Goal: Information Seeking & Learning: Learn about a topic

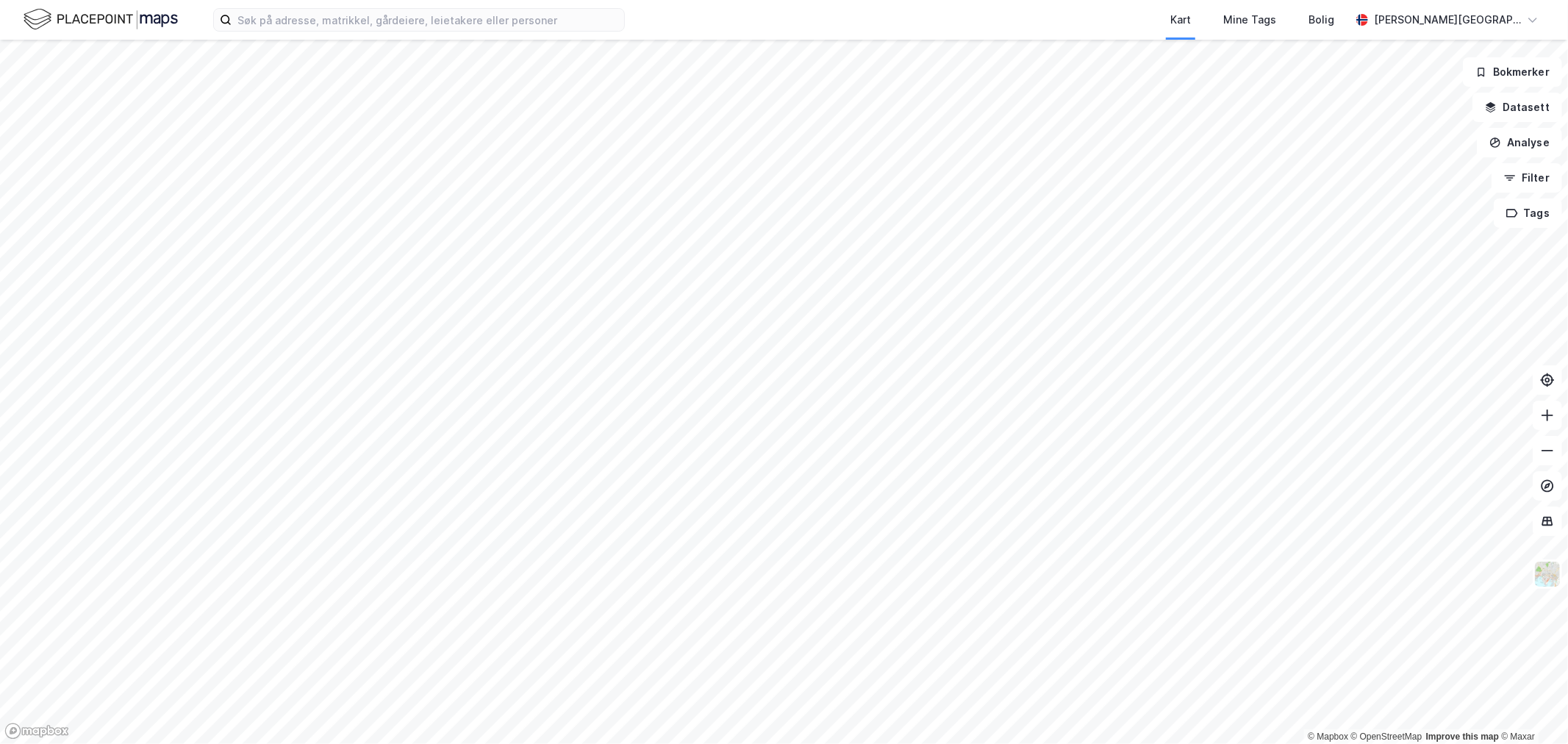
click at [32, 15] on img at bounding box center [101, 19] width 154 height 25
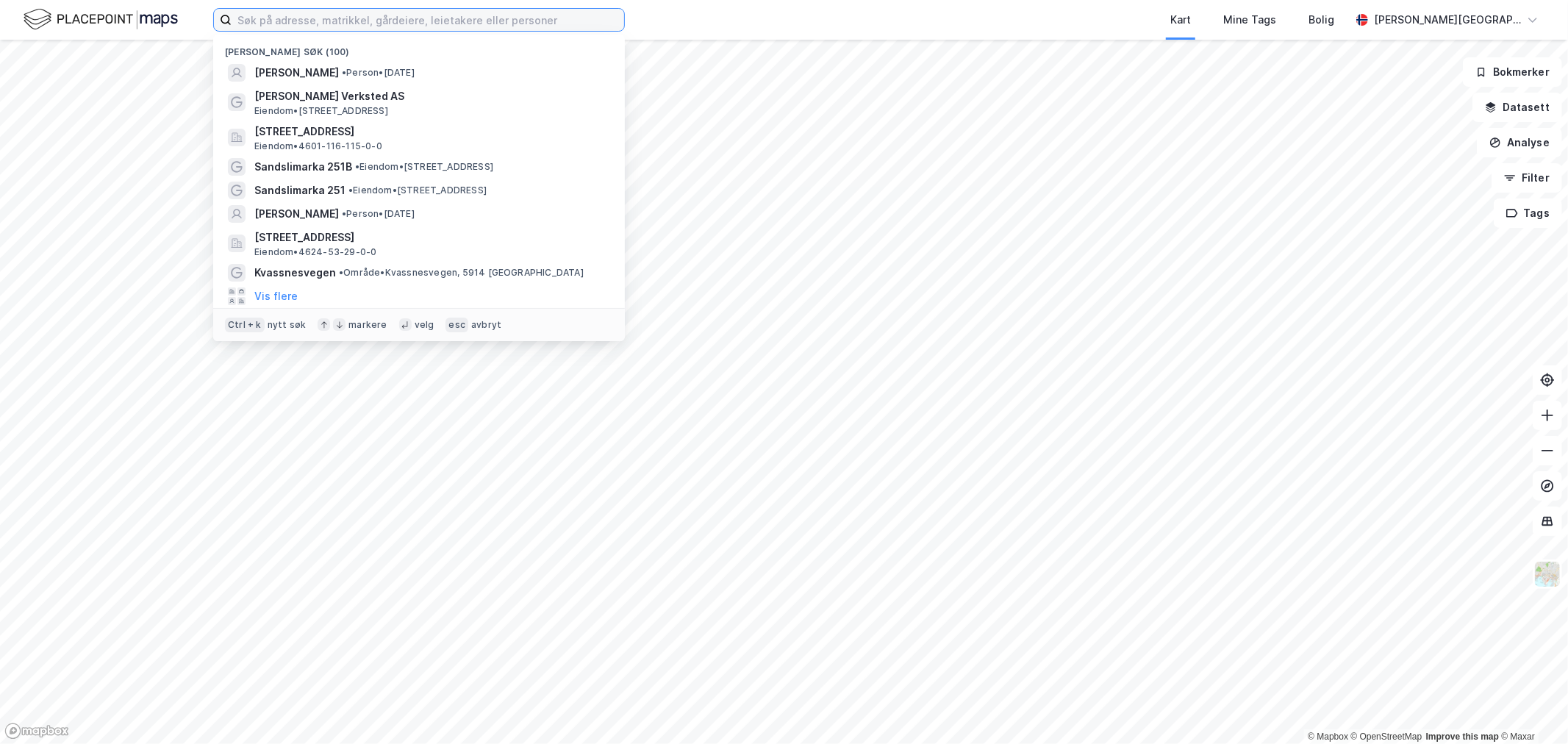
click at [275, 16] on input at bounding box center [427, 20] width 393 height 22
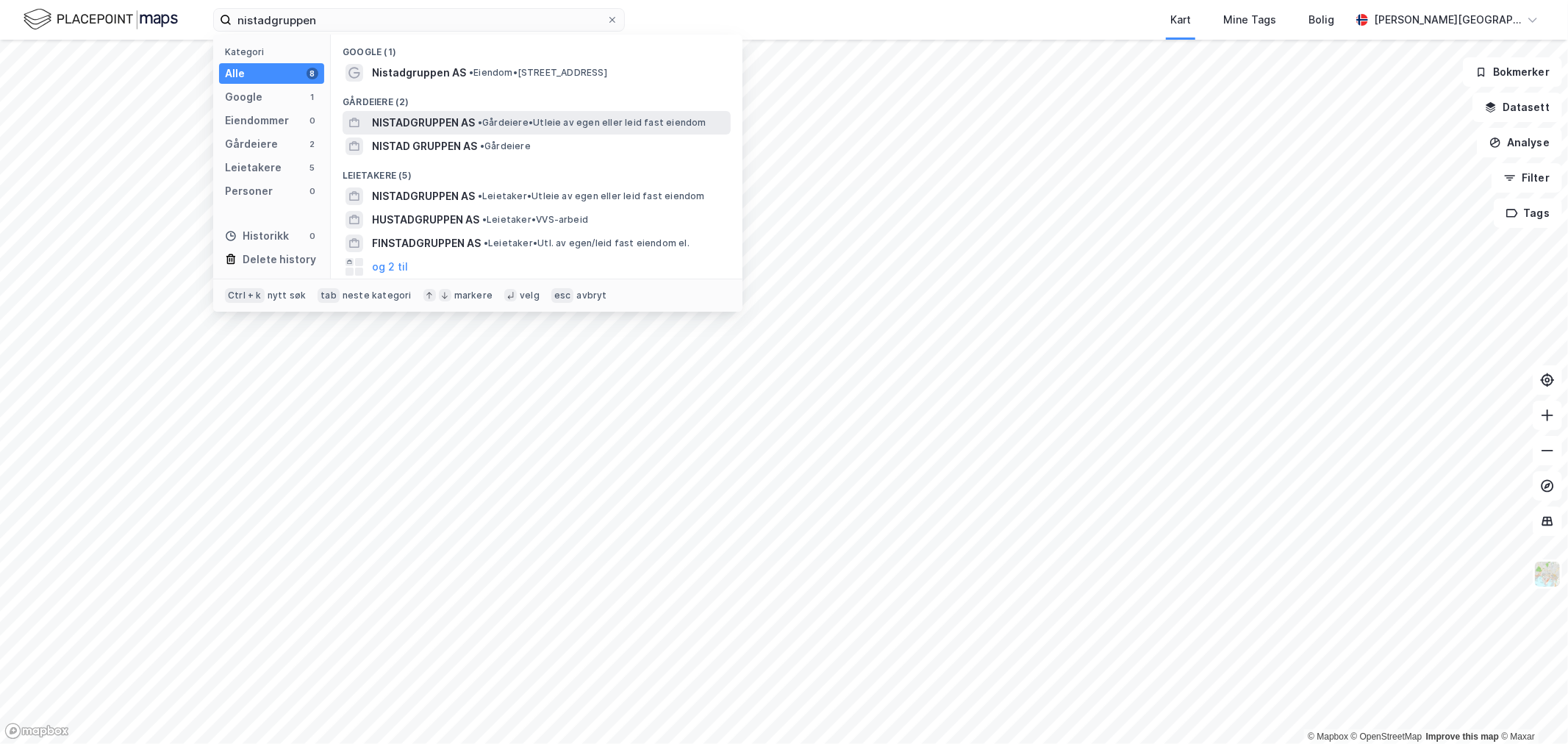
click at [413, 124] on span "NISTADGRUPPEN AS" at bounding box center [423, 123] width 103 height 18
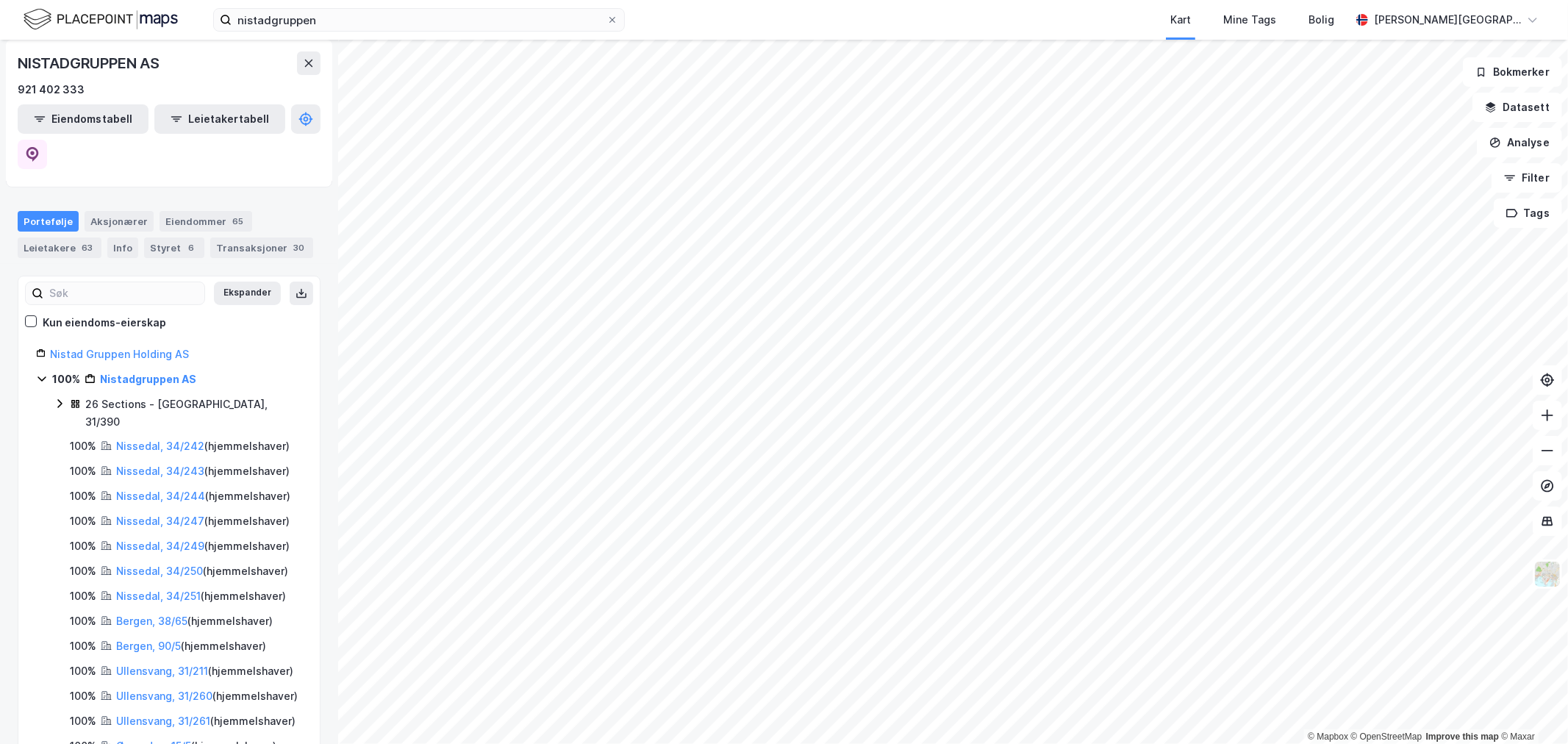
scroll to position [66, 0]
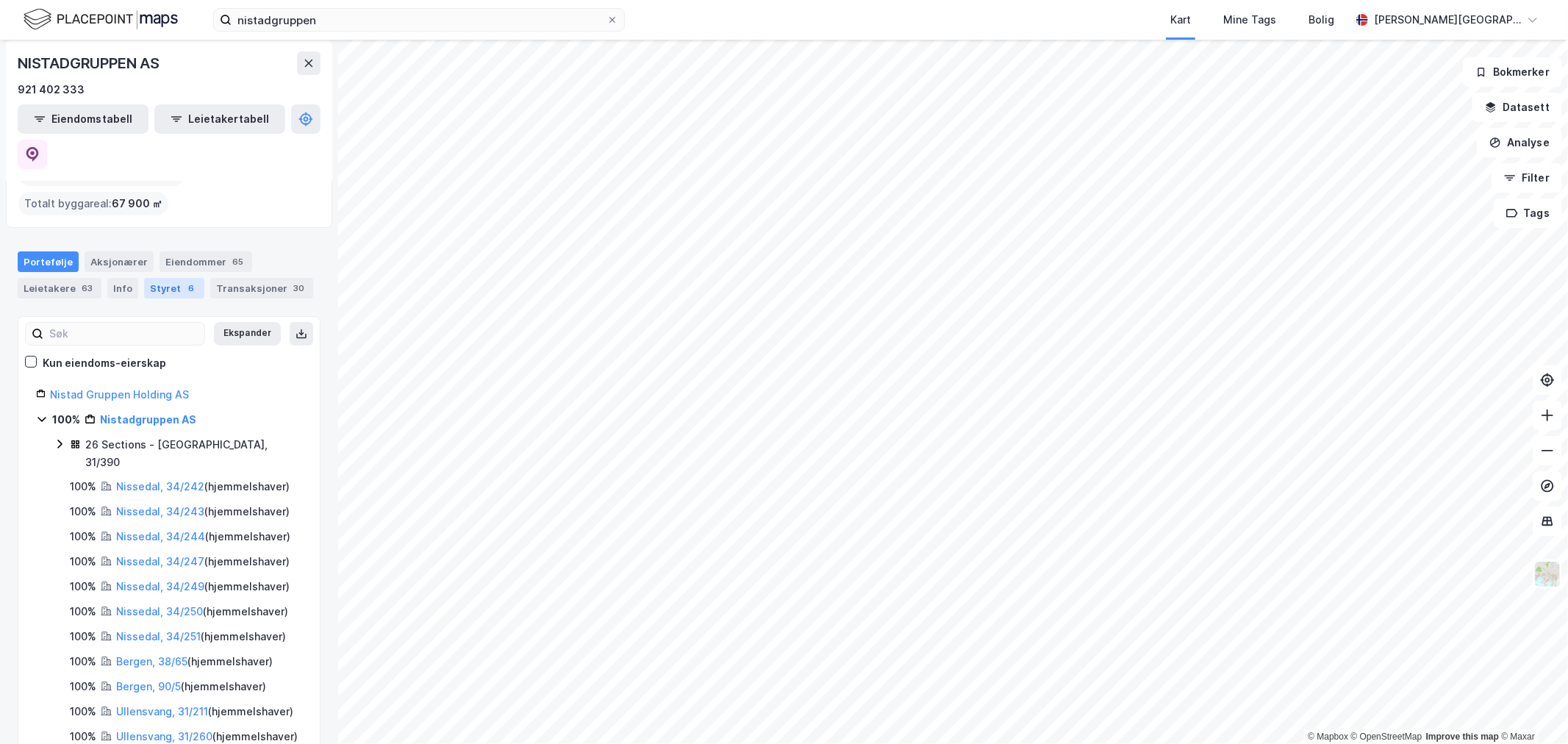
click at [184, 281] on div "6" at bounding box center [191, 288] width 15 height 15
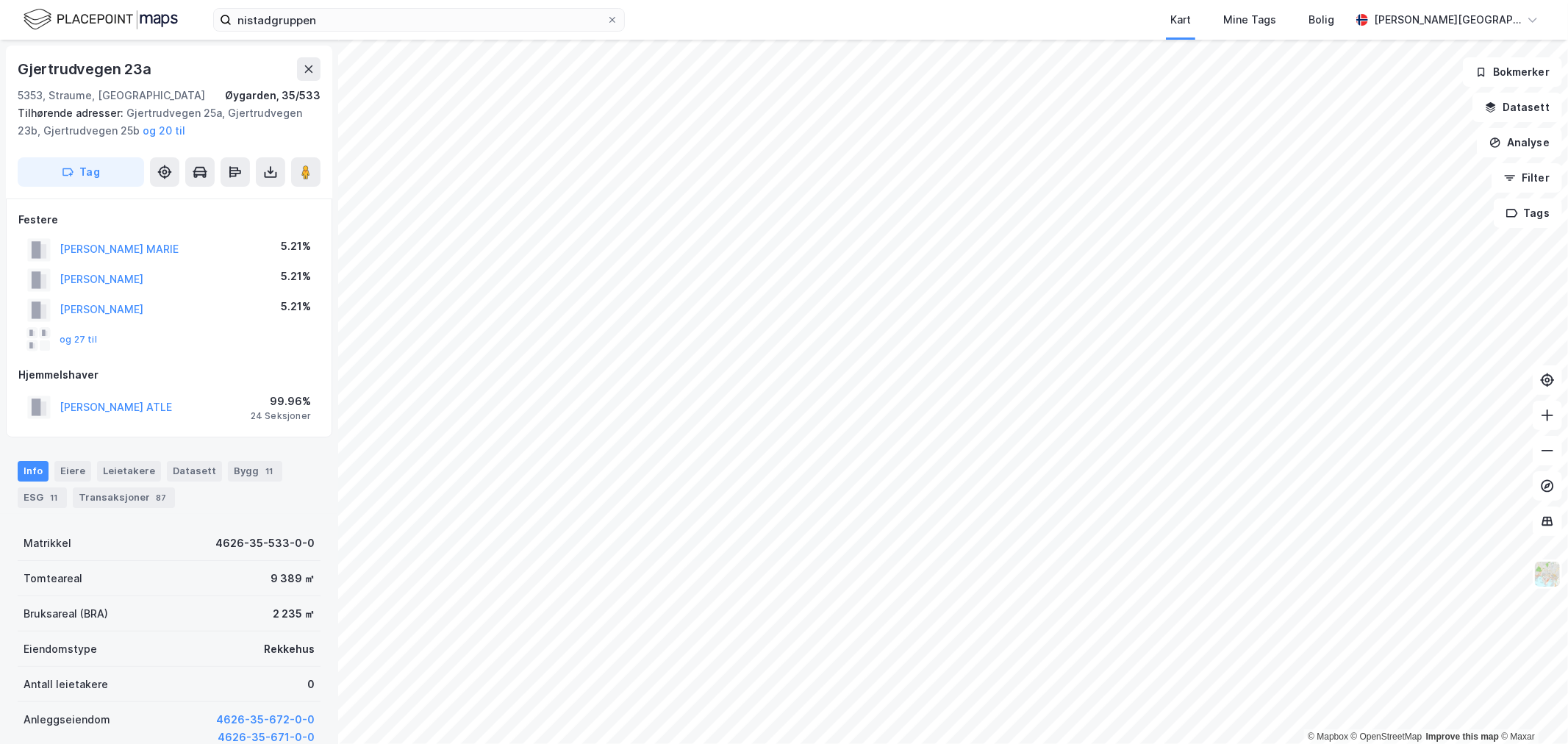
click at [75, 11] on img at bounding box center [101, 19] width 154 height 25
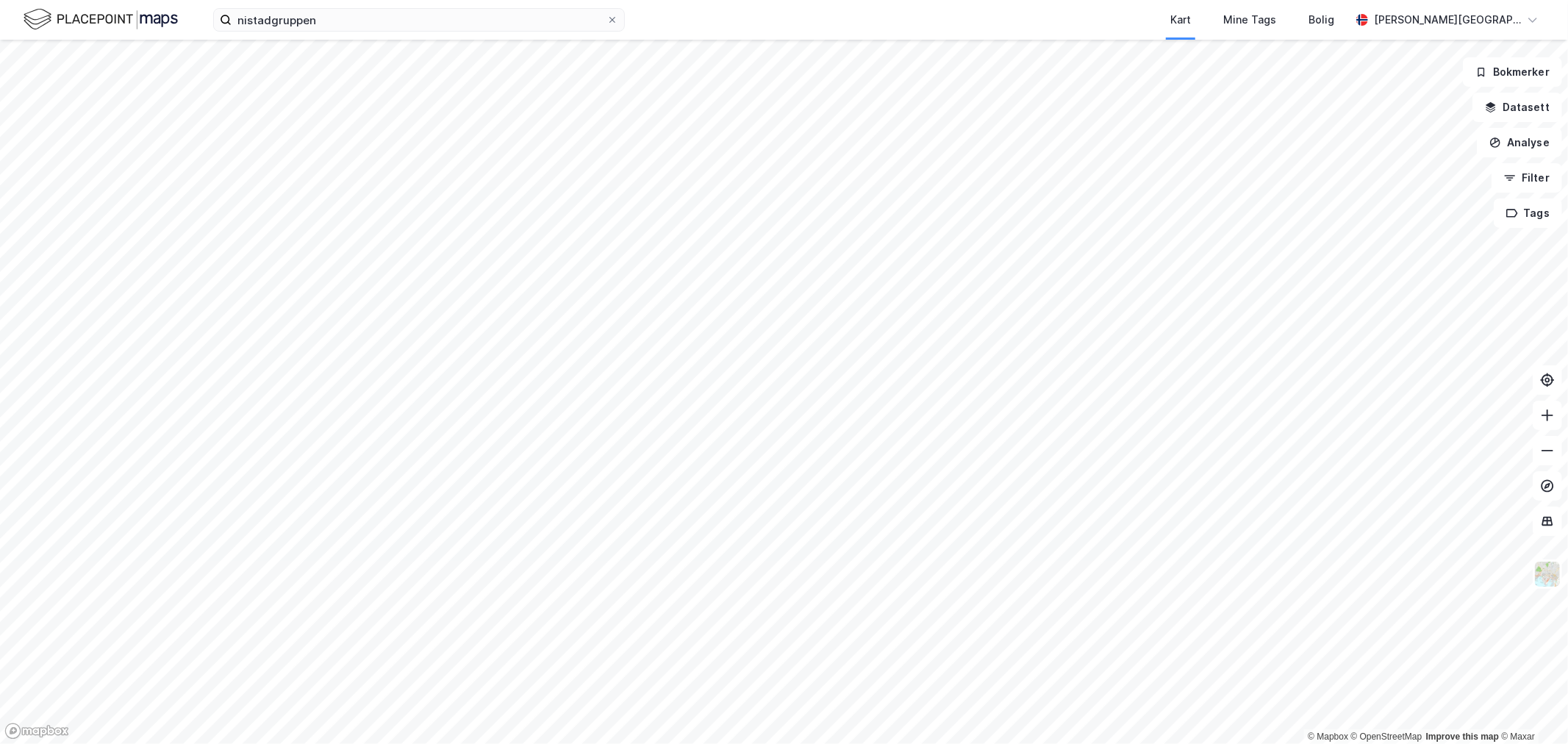
click at [65, 9] on img at bounding box center [101, 19] width 154 height 25
click at [430, 13] on input "nistadgruppen" at bounding box center [418, 20] width 375 height 22
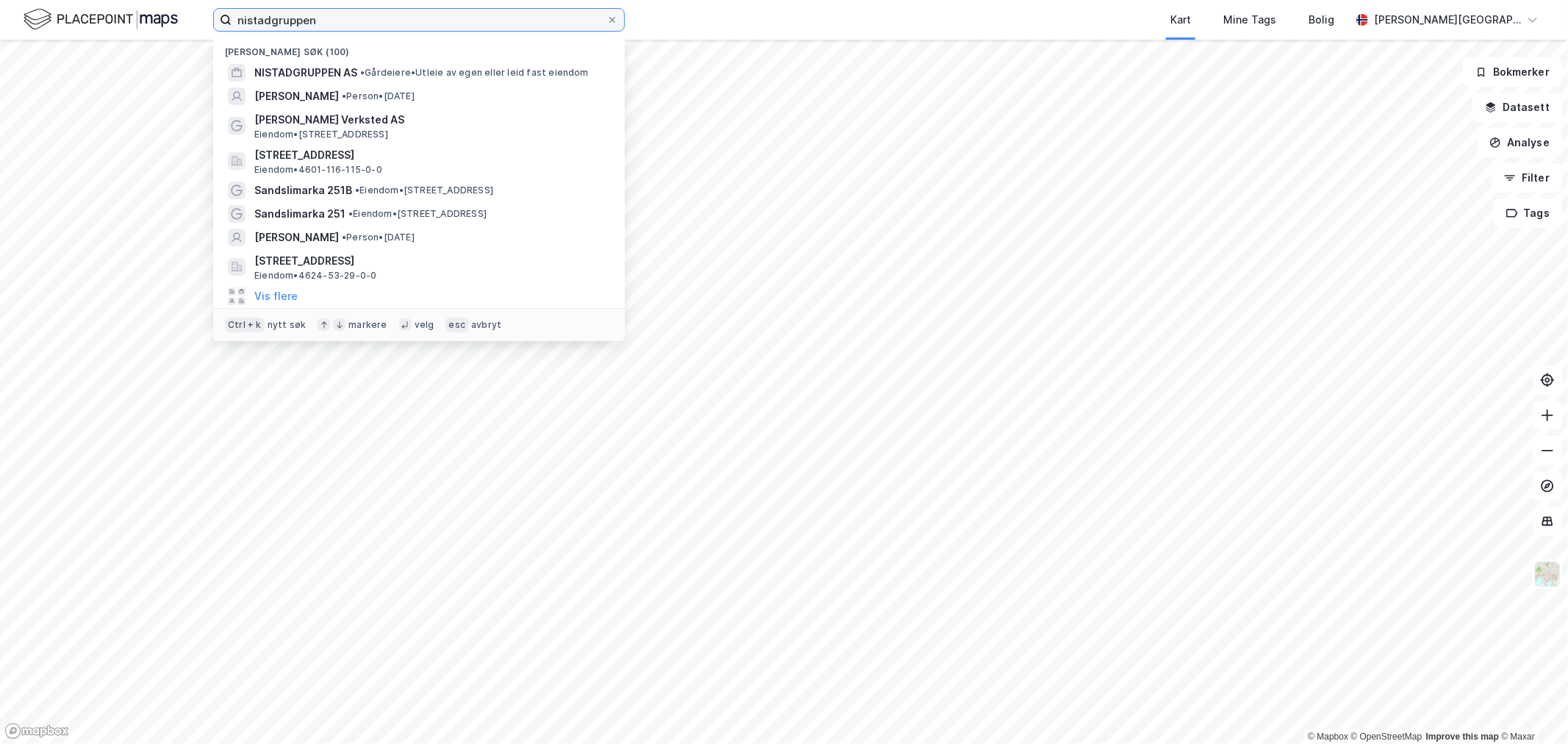
click at [430, 13] on input "nistadgruppen" at bounding box center [418, 20] width 375 height 22
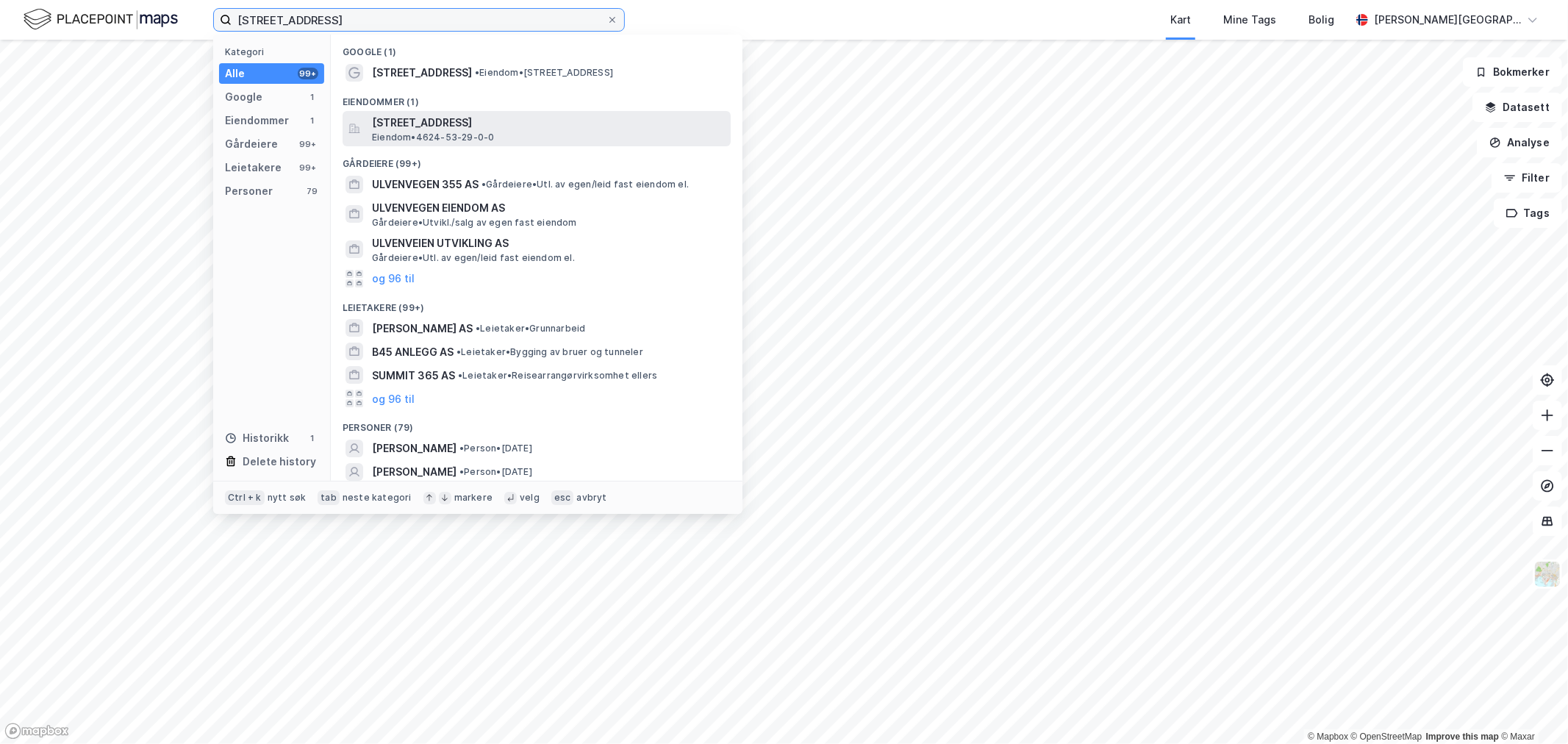
type input "[STREET_ADDRESS]"
click at [475, 121] on span "[STREET_ADDRESS]" at bounding box center [549, 123] width 353 height 18
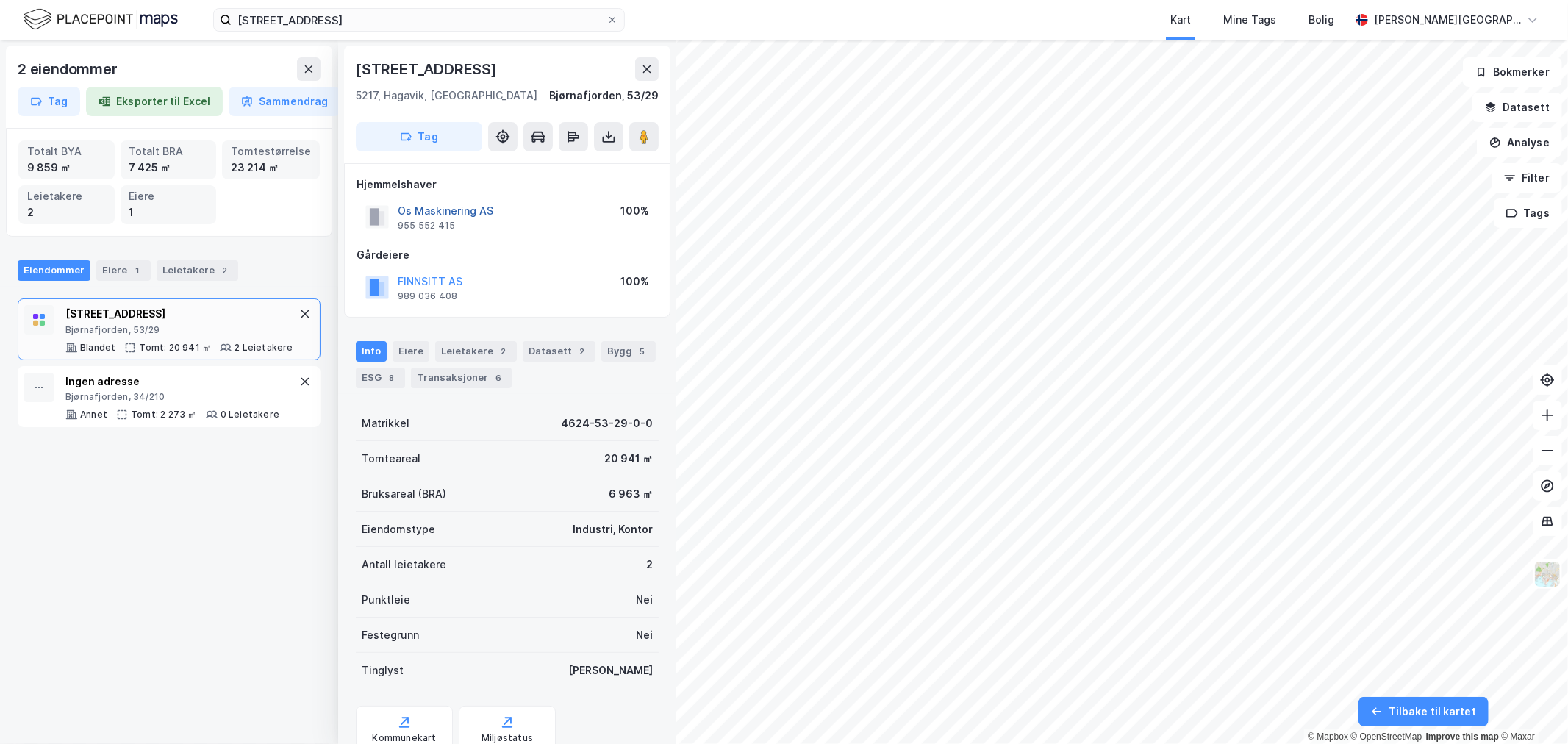
click at [0, 0] on button "Os Maskinering AS" at bounding box center [0, 0] width 0 height 0
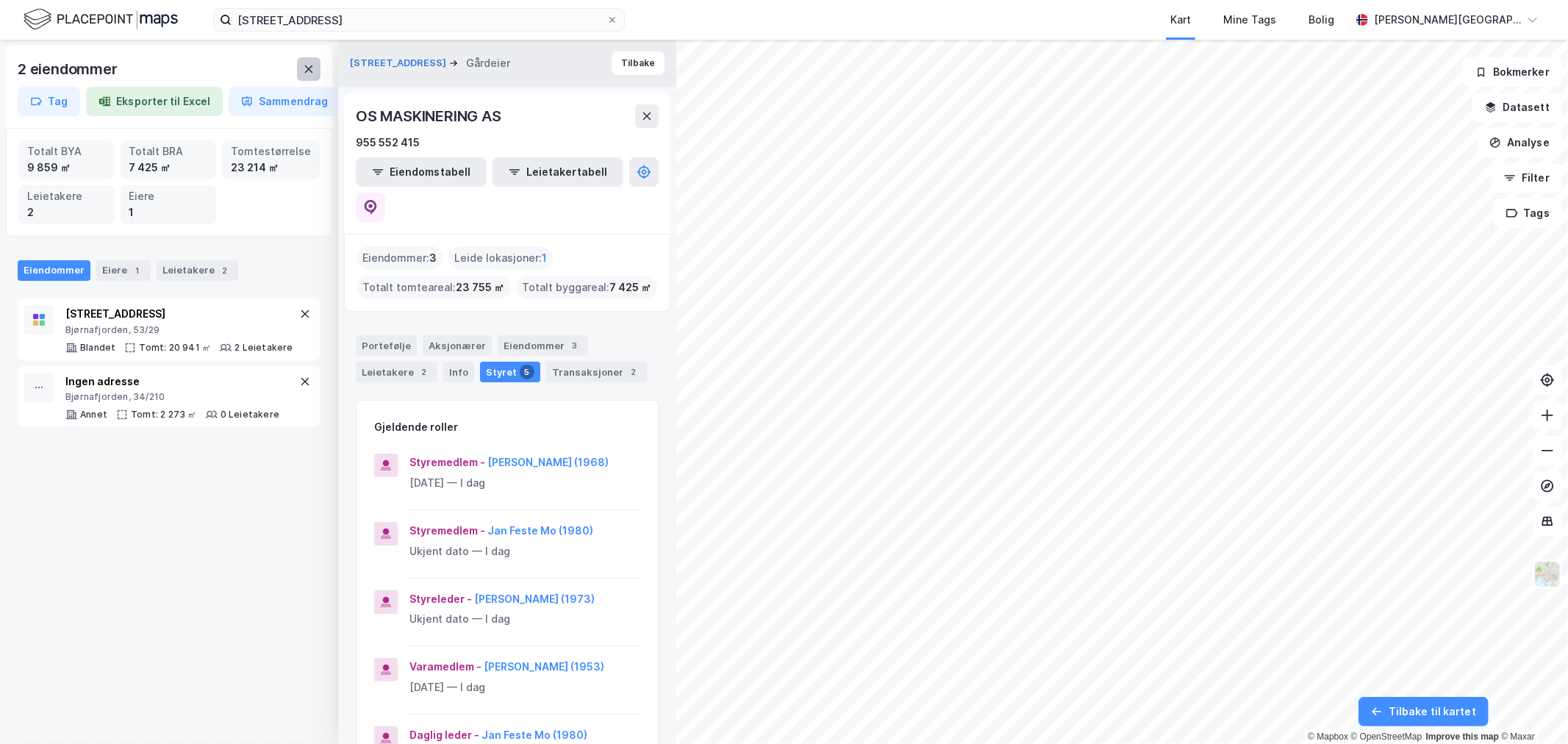
click at [310, 67] on icon at bounding box center [309, 69] width 8 height 7
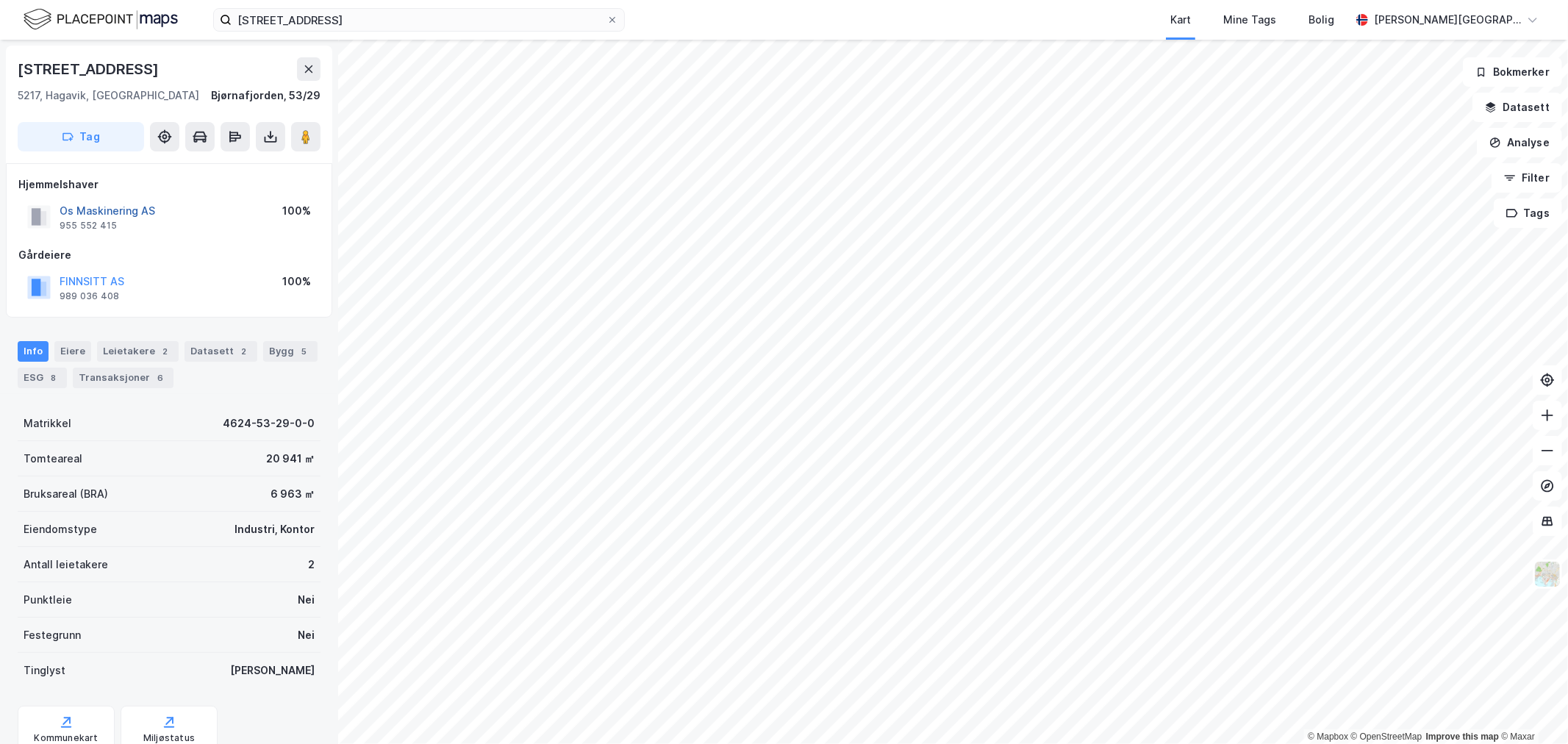
click at [0, 0] on button "Os Maskinering AS" at bounding box center [0, 0] width 0 height 0
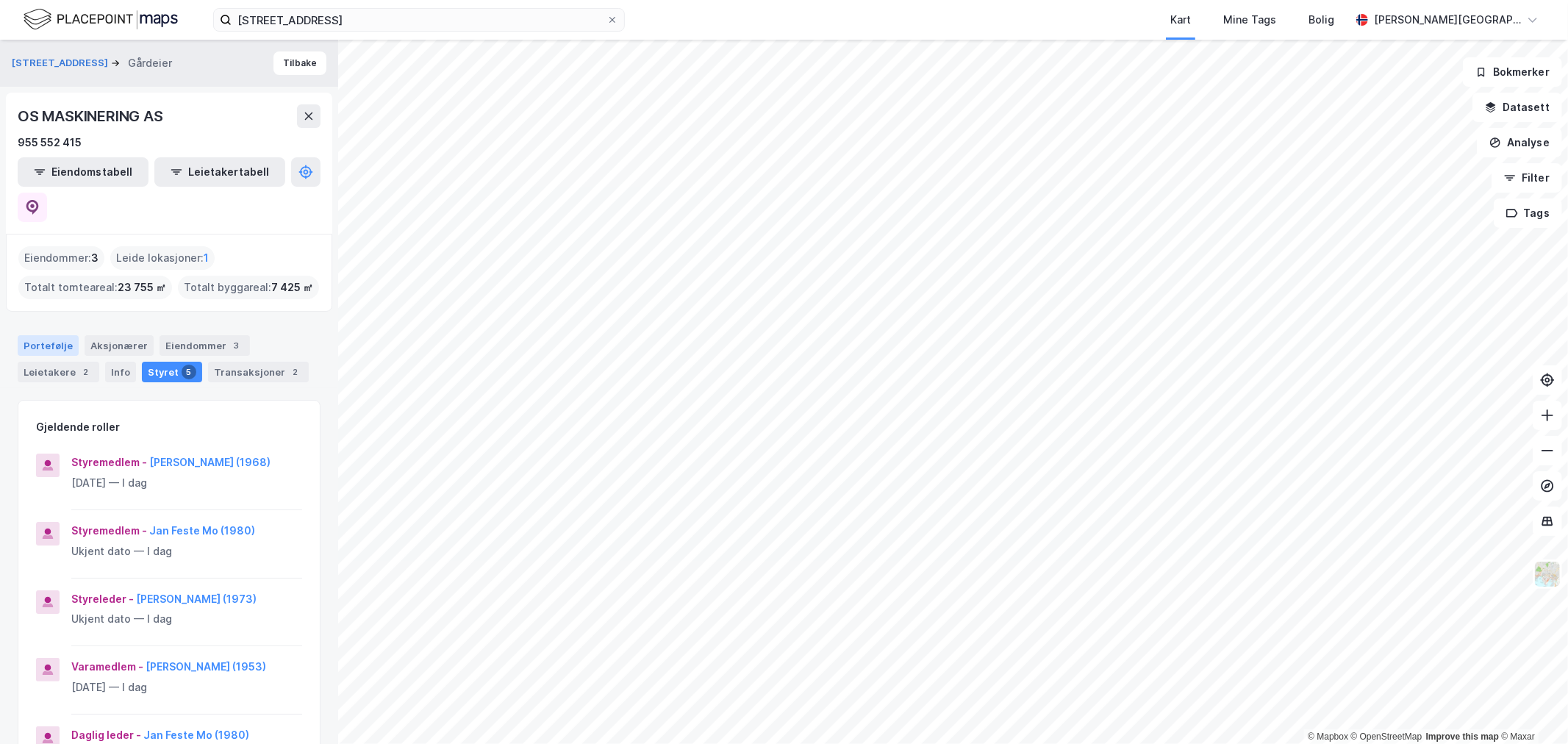
click at [42, 335] on div "Portefølje" at bounding box center [48, 345] width 61 height 21
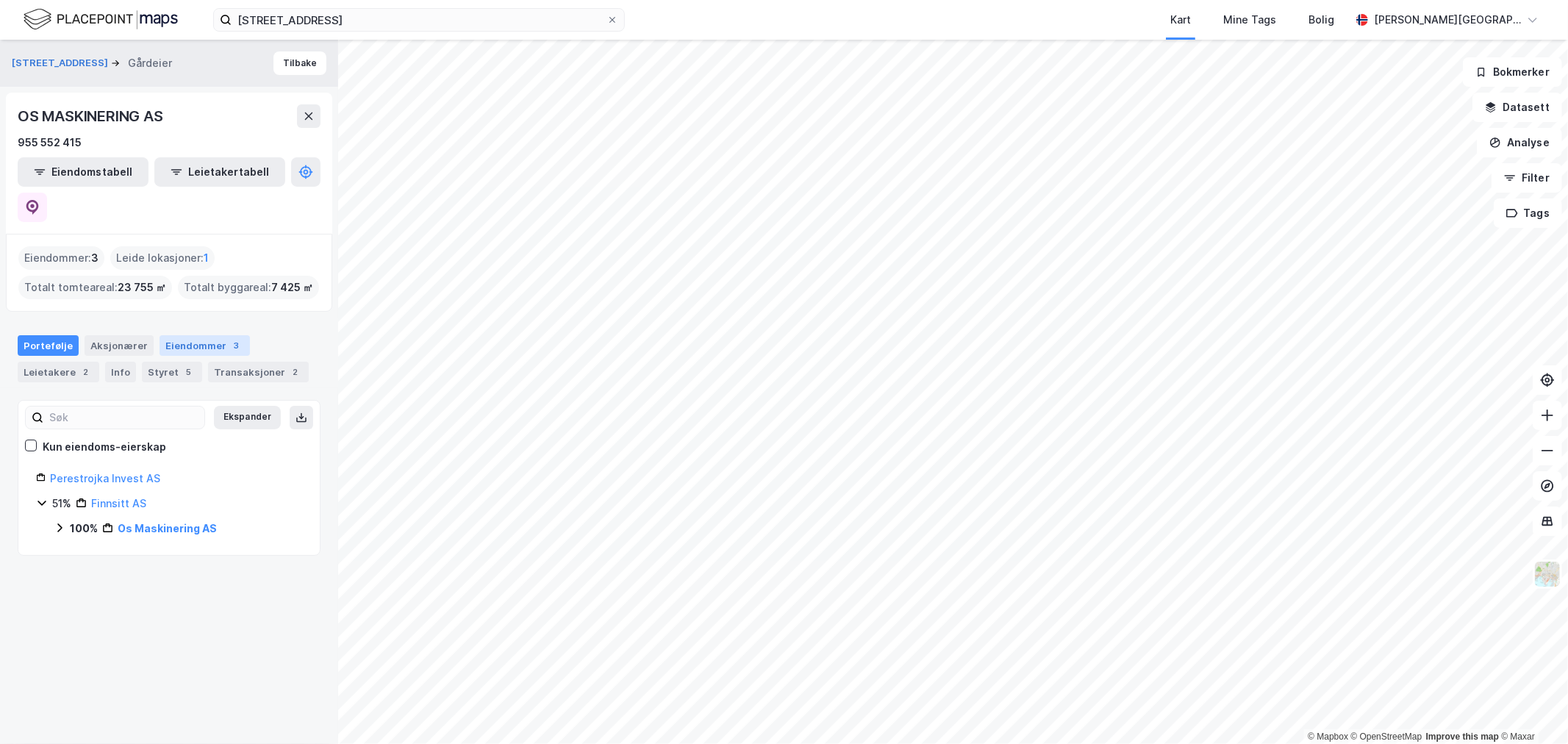
click at [185, 335] on div "Eiendommer 3" at bounding box center [205, 345] width 90 height 21
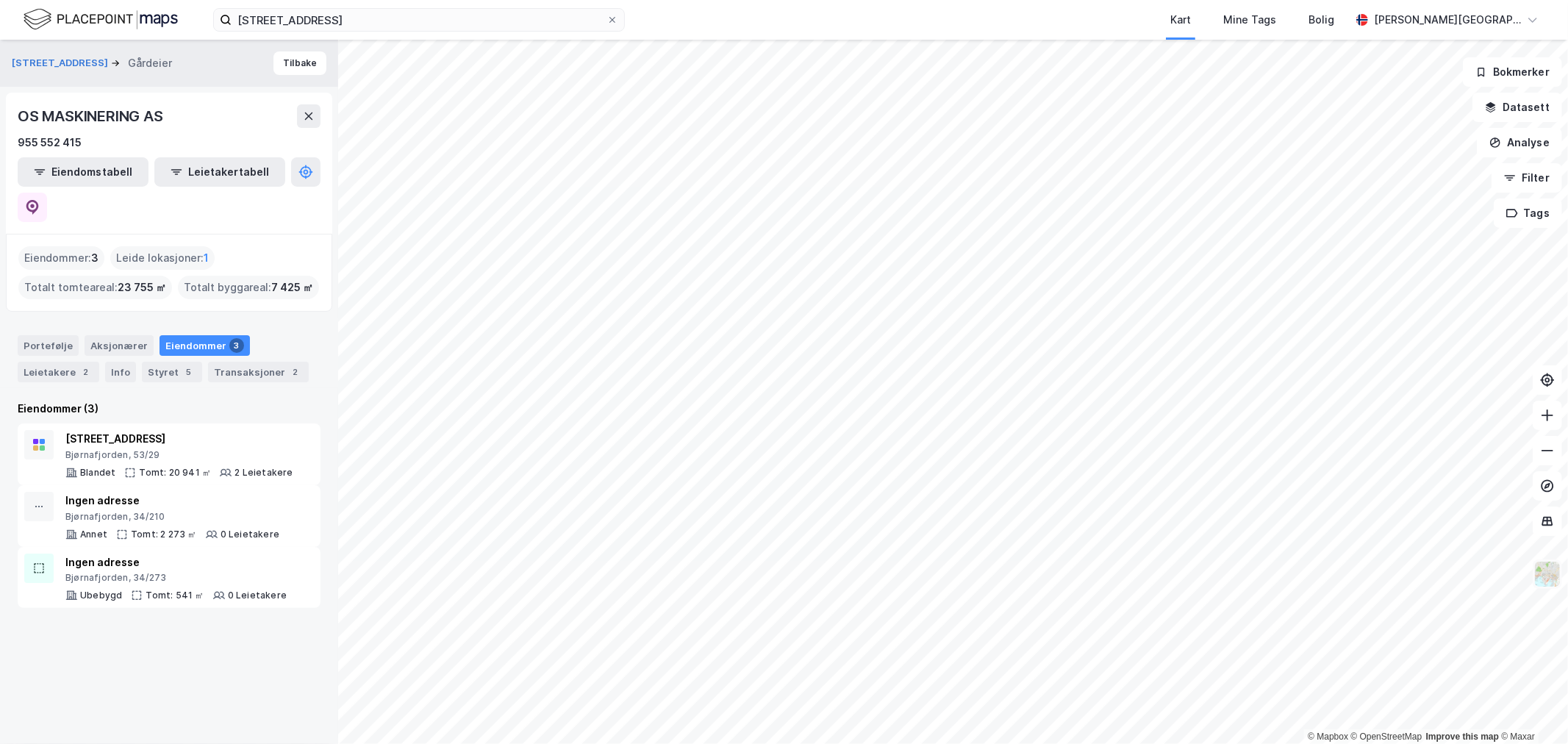
click at [1551, 574] on img at bounding box center [1547, 574] width 28 height 28
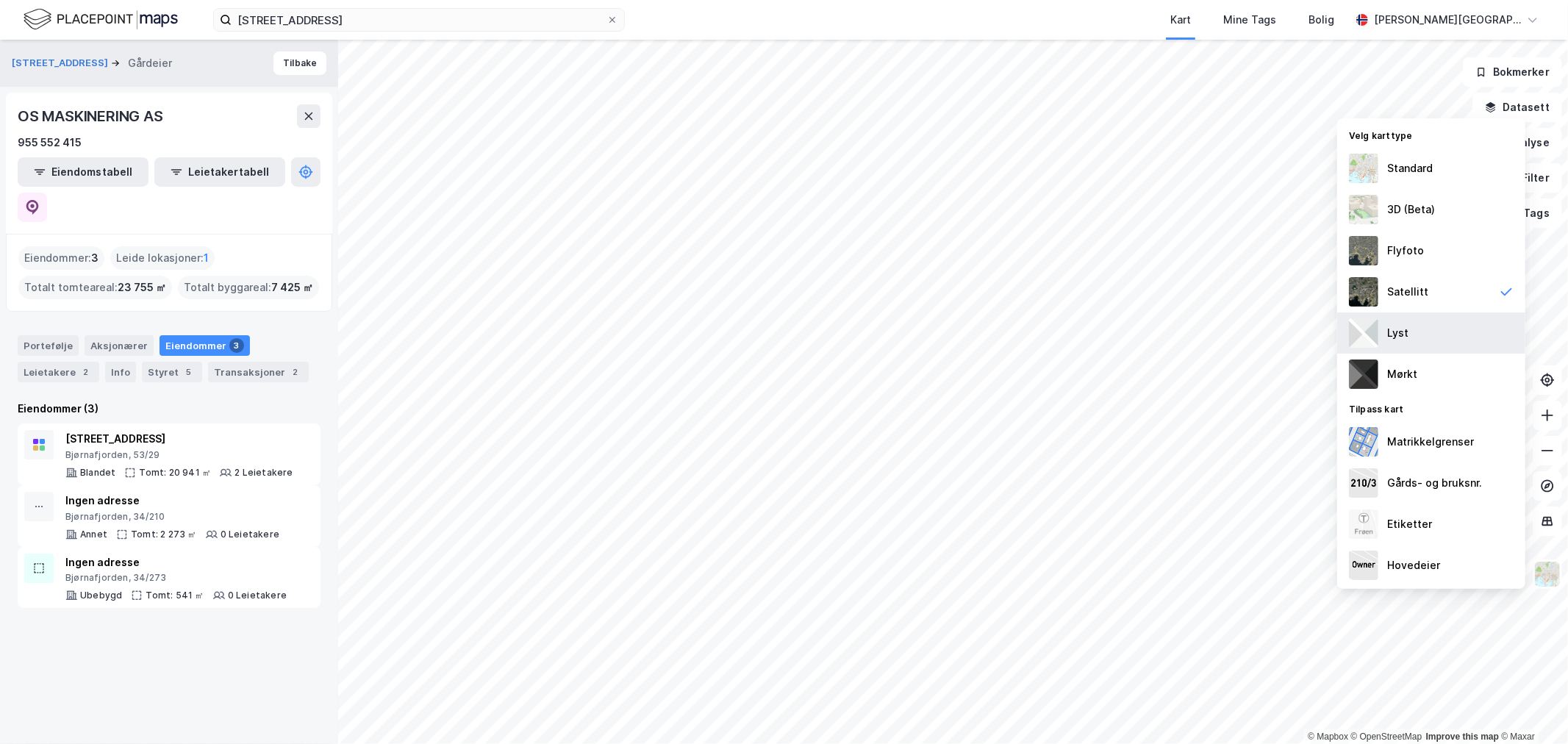
click at [1417, 340] on div "Lyst" at bounding box center [1431, 333] width 188 height 41
click at [1416, 447] on div "Matrikkelgrenser" at bounding box center [1431, 442] width 87 height 18
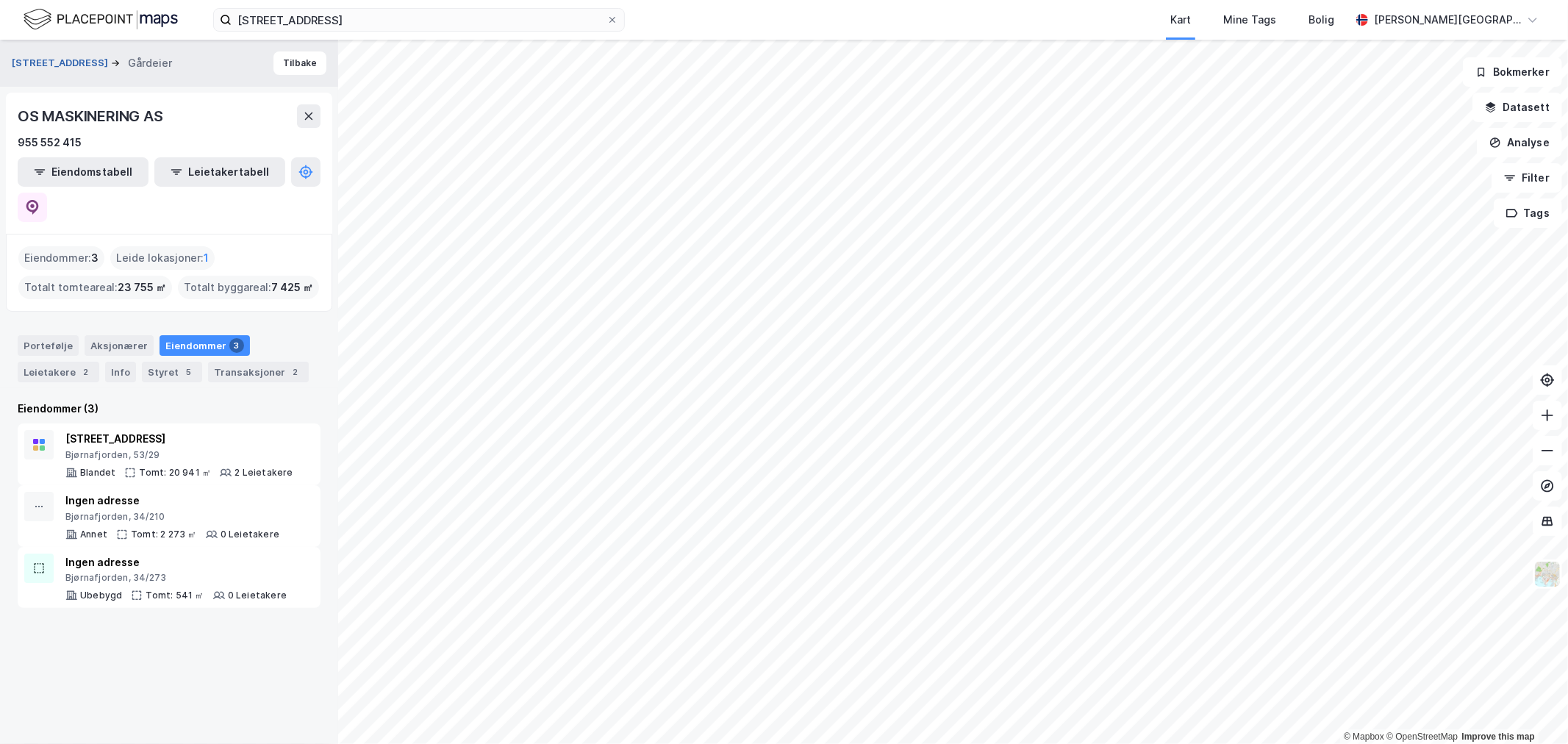
click at [75, 67] on button "[STREET_ADDRESS]" at bounding box center [61, 63] width 99 height 15
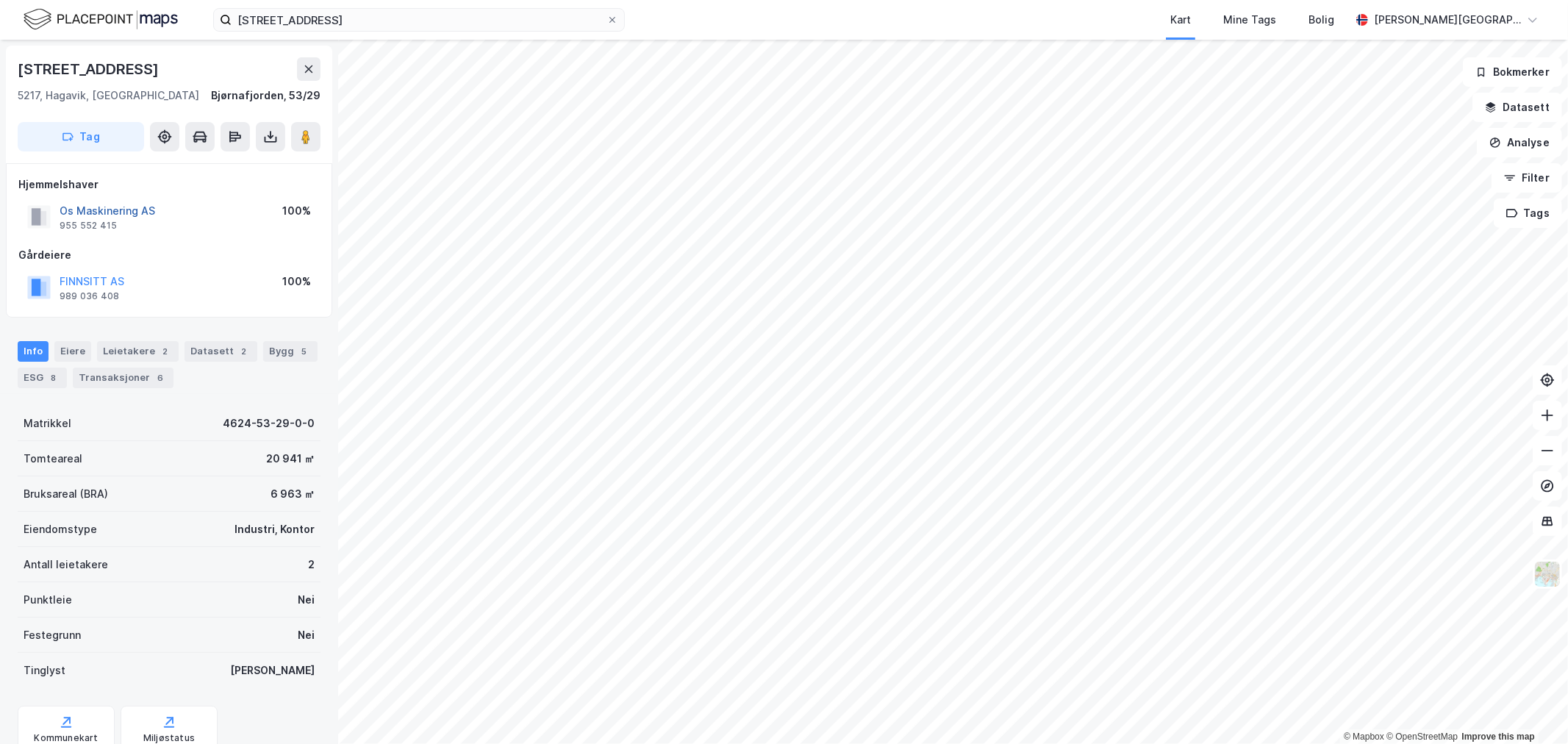
click at [0, 0] on button "Os Maskinering AS" at bounding box center [0, 0] width 0 height 0
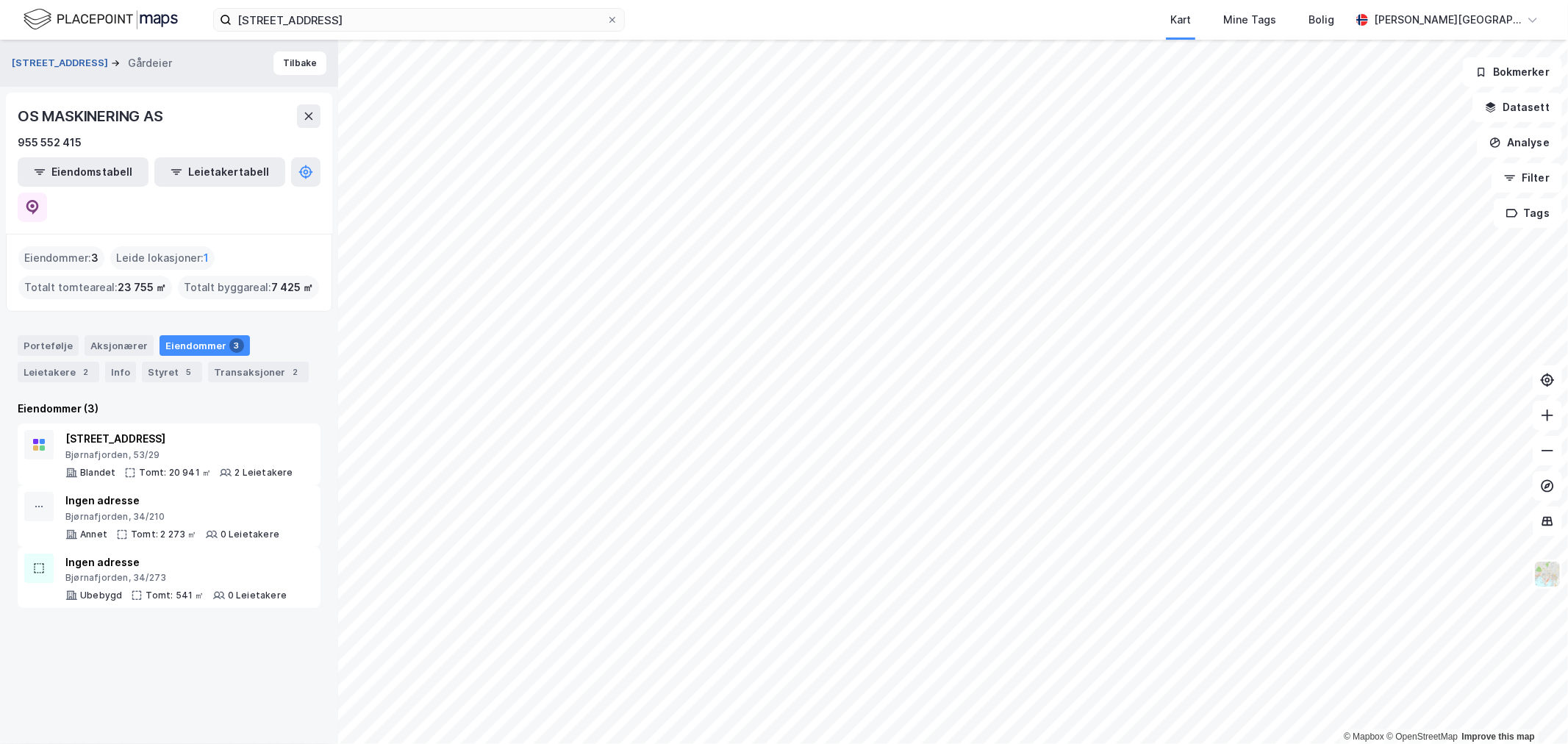
click at [59, 61] on button "[STREET_ADDRESS]" at bounding box center [61, 63] width 99 height 15
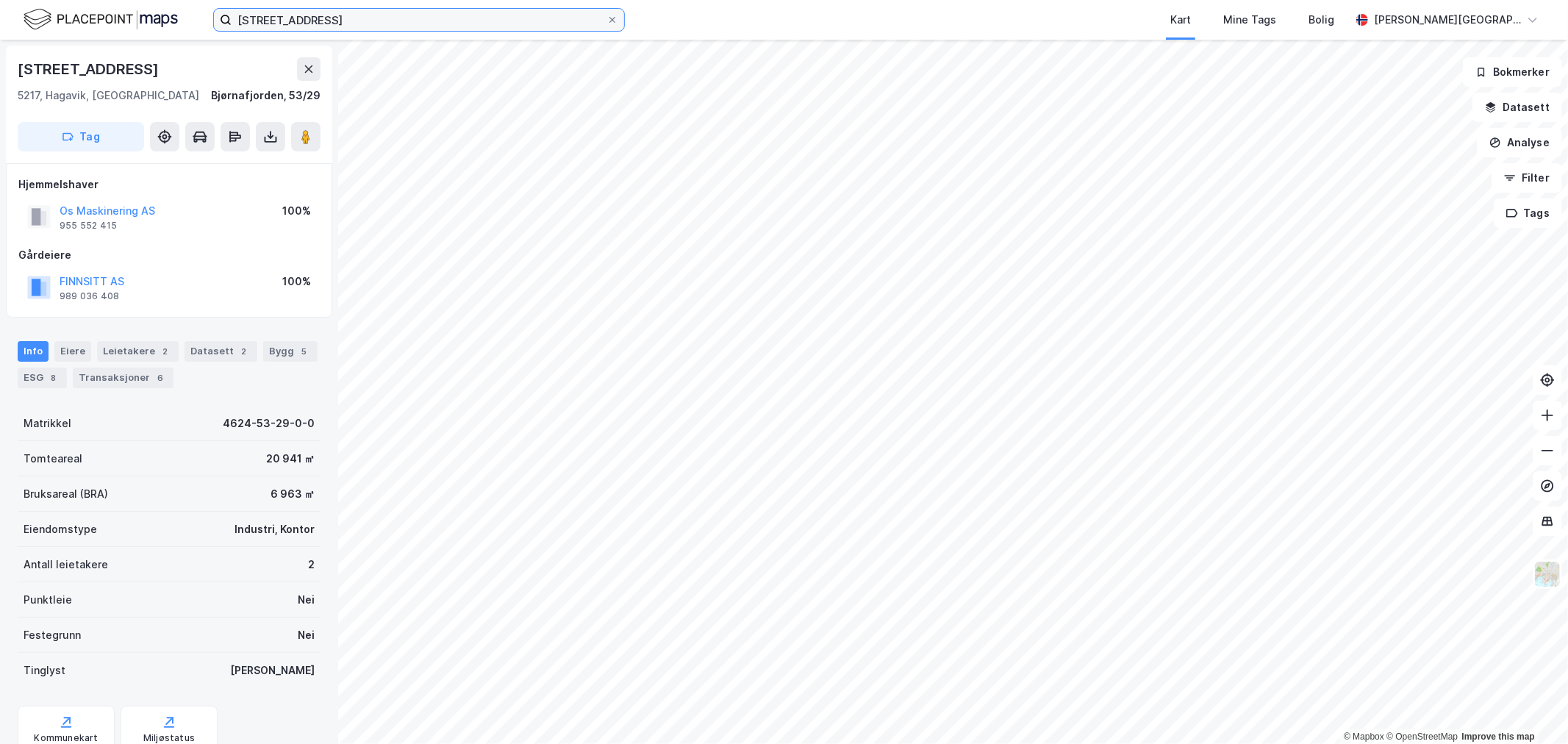
click at [344, 21] on input "[STREET_ADDRESS]" at bounding box center [418, 20] width 375 height 22
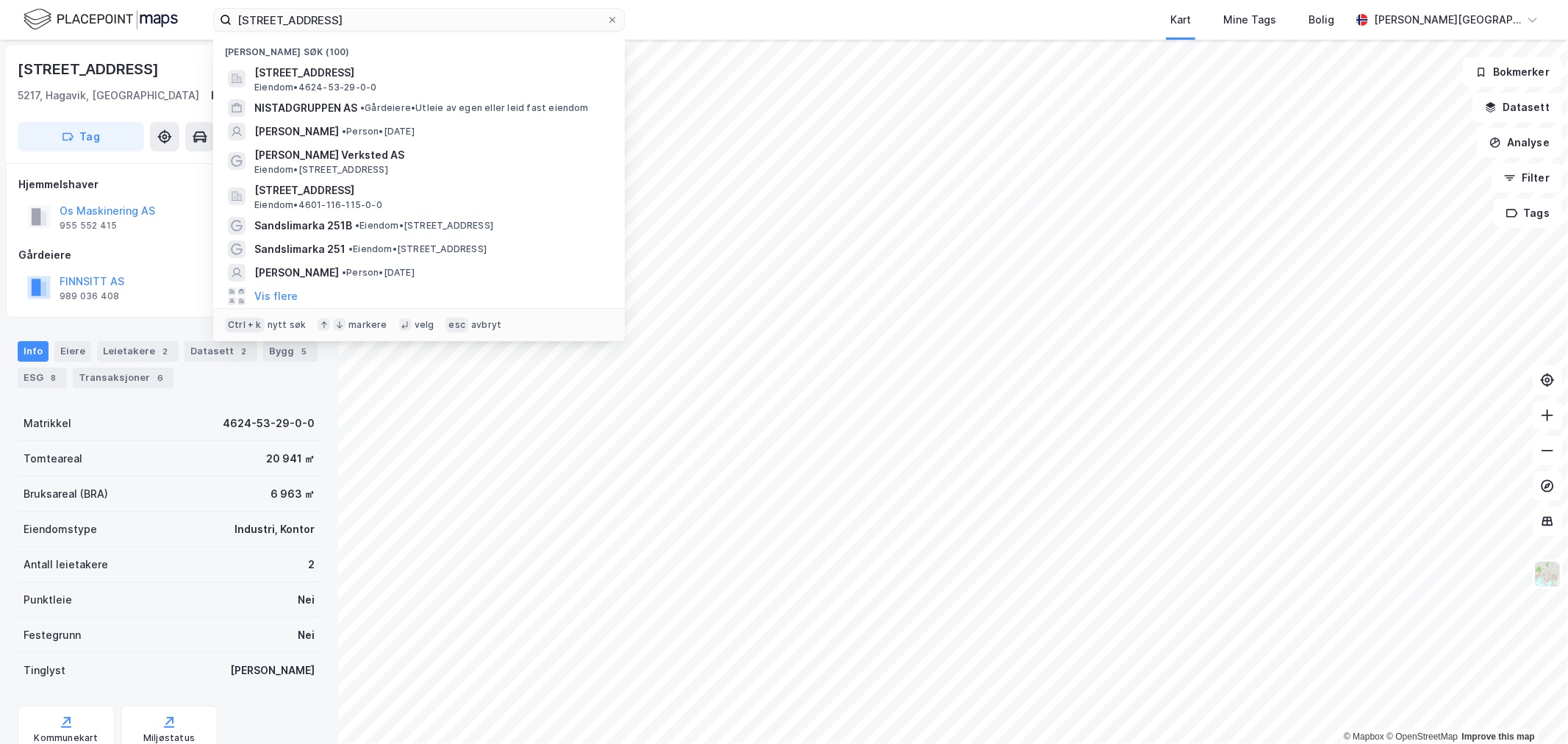
click at [397, 59] on div "[PERSON_NAME] søk (100)" at bounding box center [419, 48] width 412 height 26
click at [394, 77] on span "[STREET_ADDRESS]" at bounding box center [431, 73] width 353 height 18
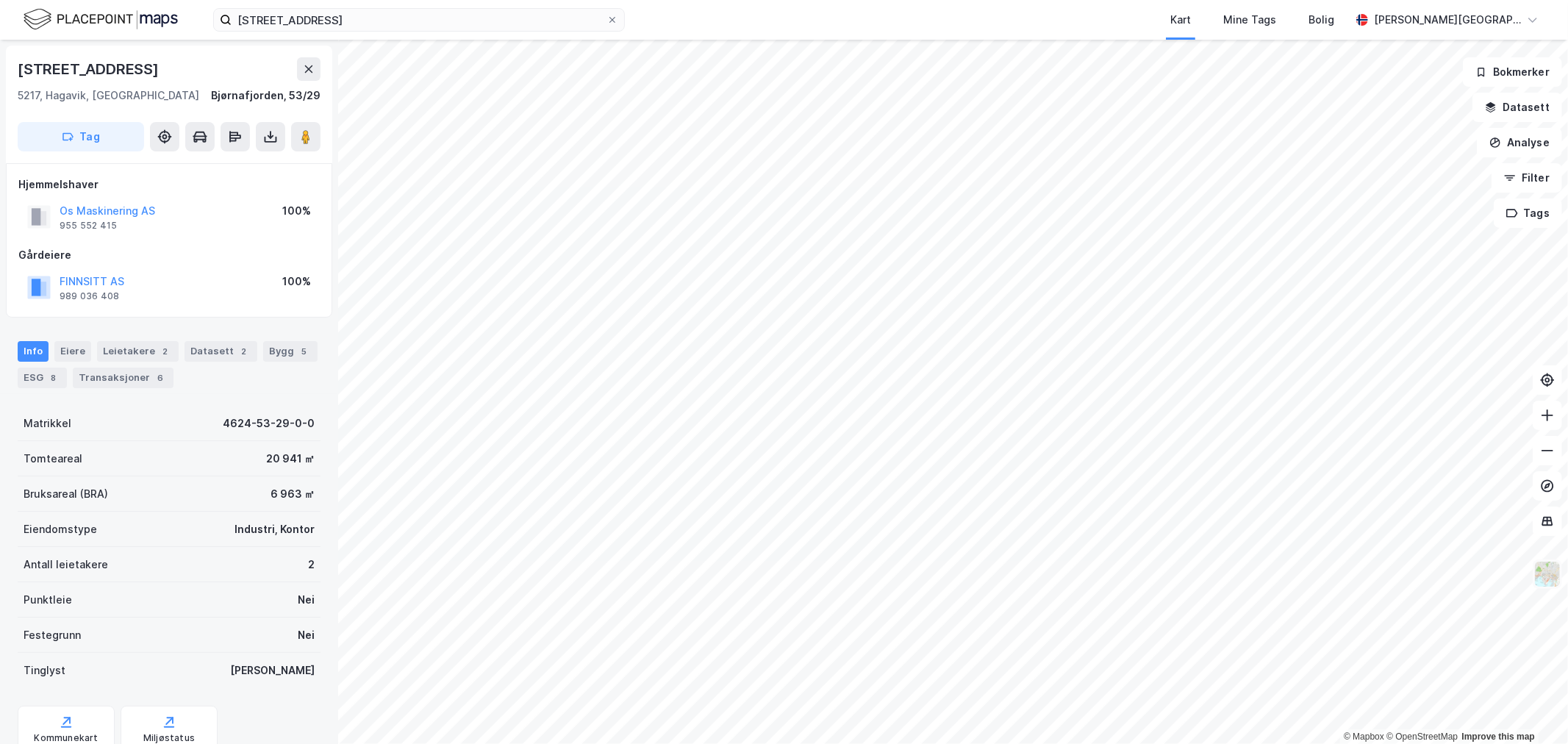
click at [1558, 578] on img at bounding box center [1547, 574] width 28 height 28
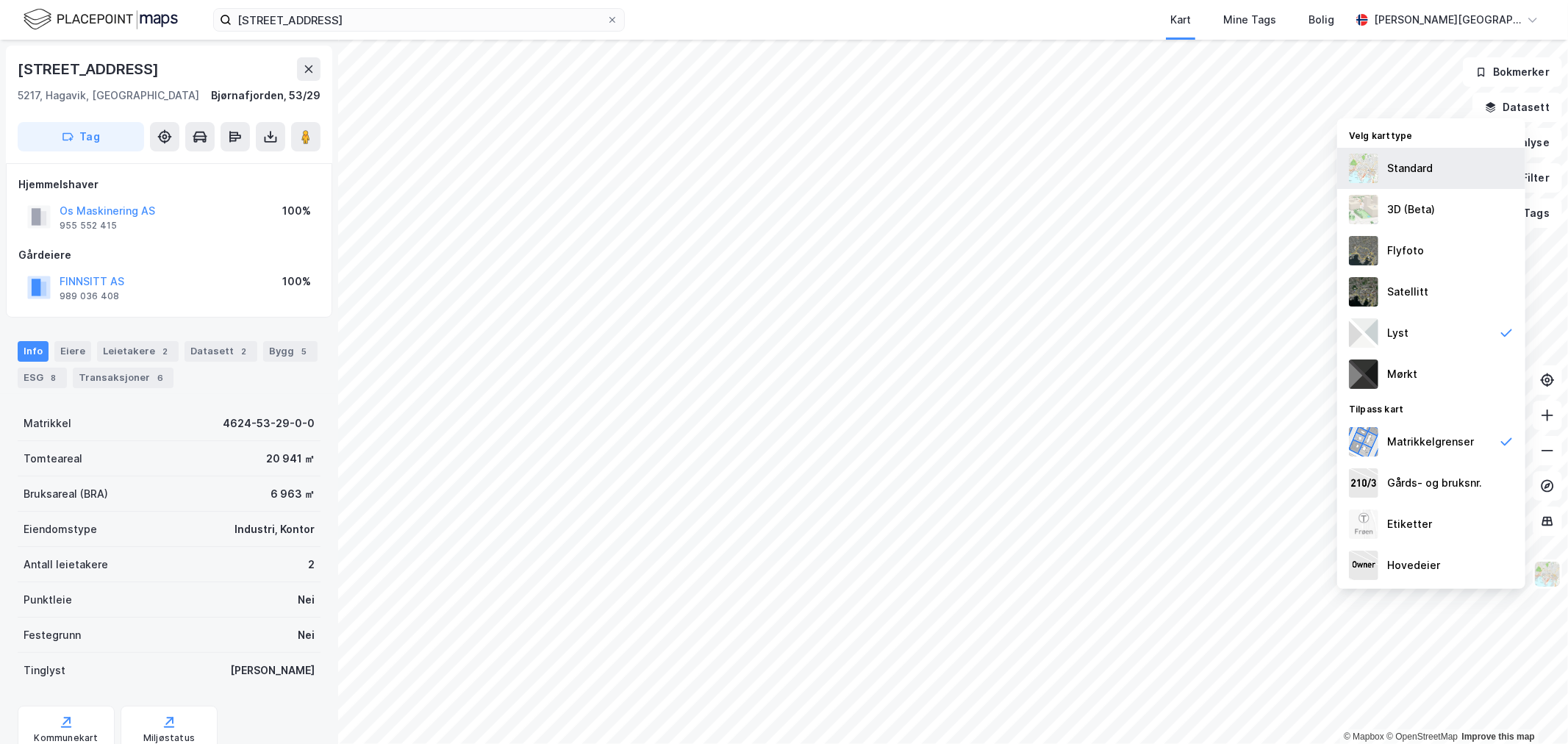
click at [1423, 176] on div "Standard" at bounding box center [1411, 169] width 46 height 18
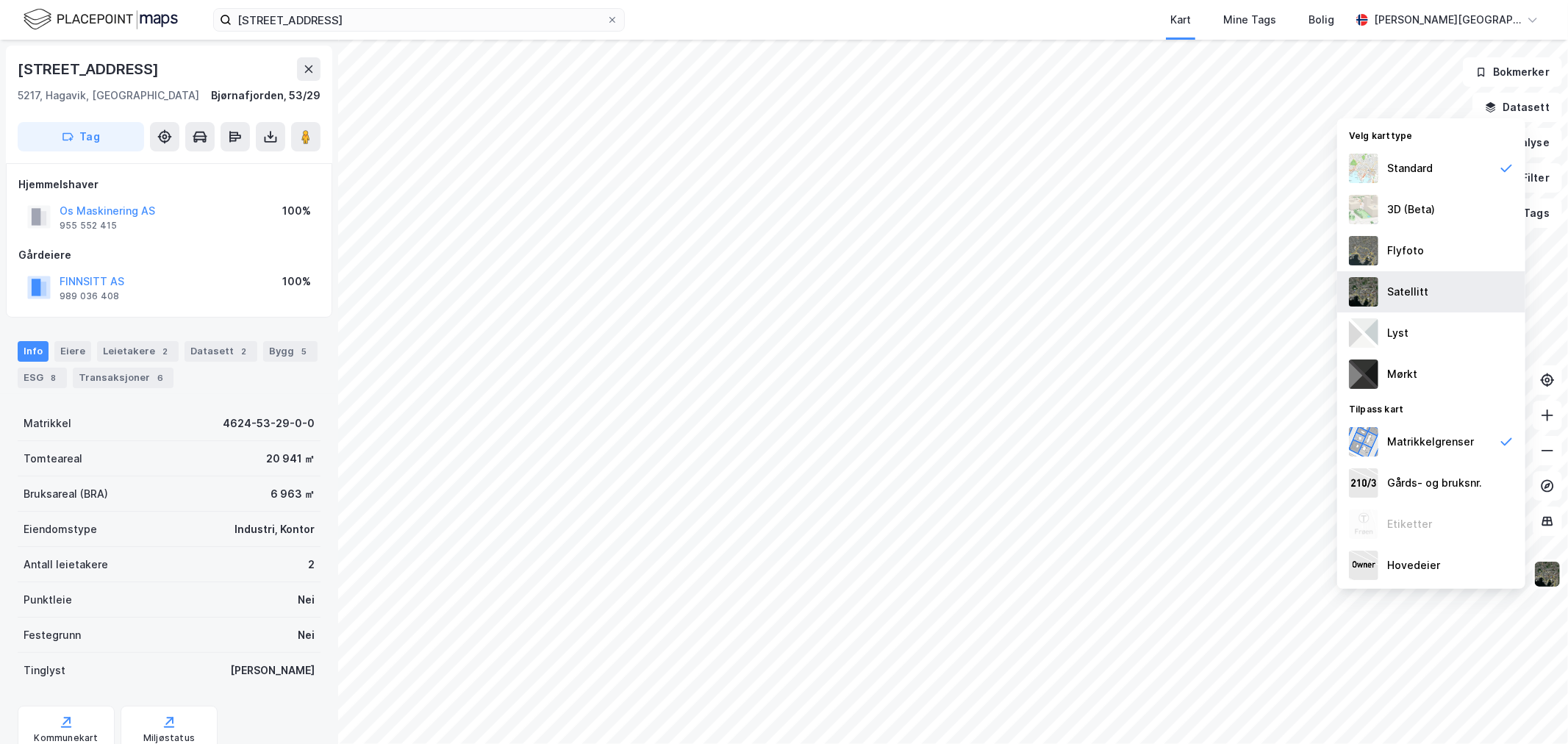
click at [1410, 287] on div "Satellitt" at bounding box center [1408, 292] width 41 height 18
click at [1408, 259] on div "Flyfoto" at bounding box center [1406, 251] width 37 height 18
click at [1408, 293] on div "Satellitt" at bounding box center [1408, 292] width 41 height 18
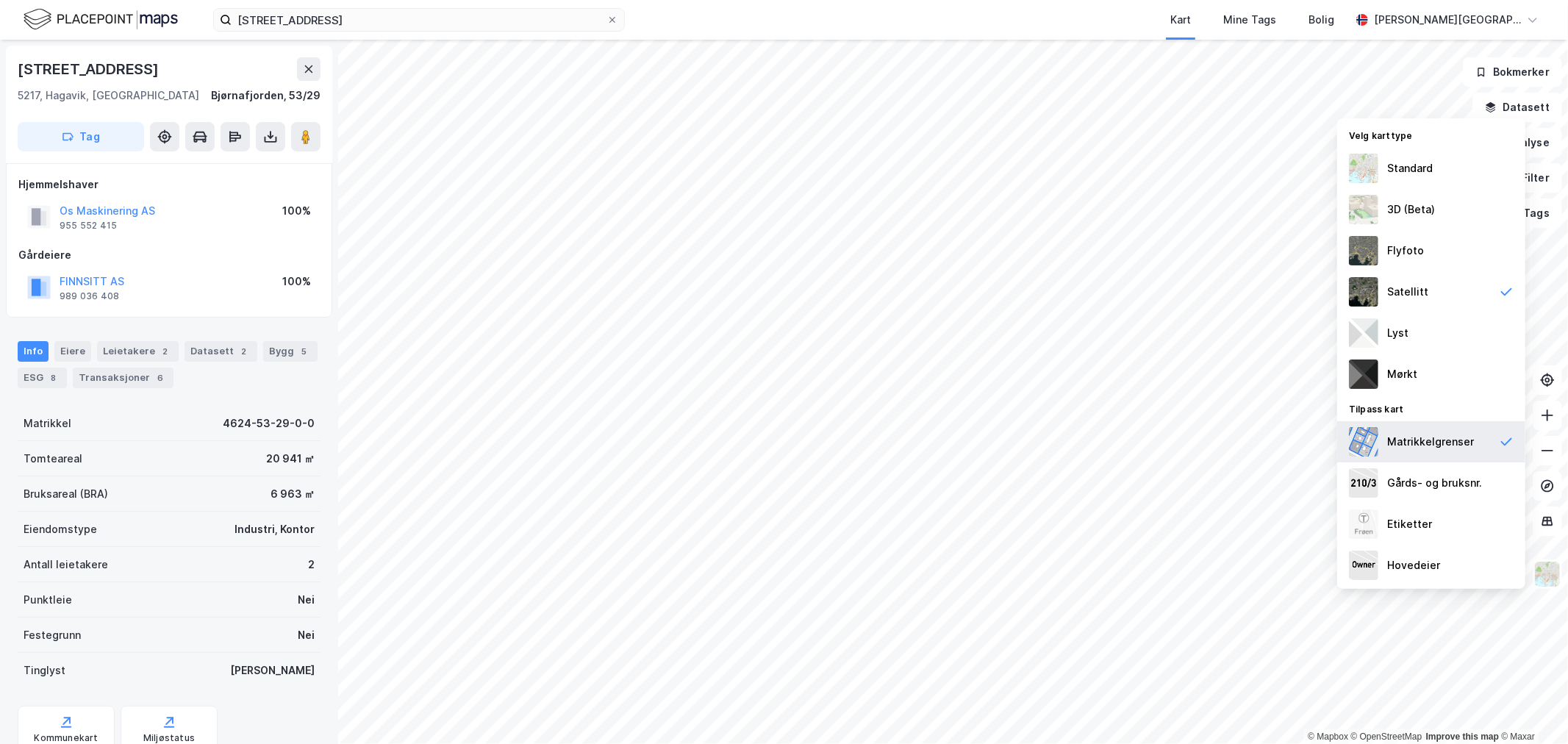
click at [1430, 437] on div "Matrikkelgrenser" at bounding box center [1431, 442] width 87 height 18
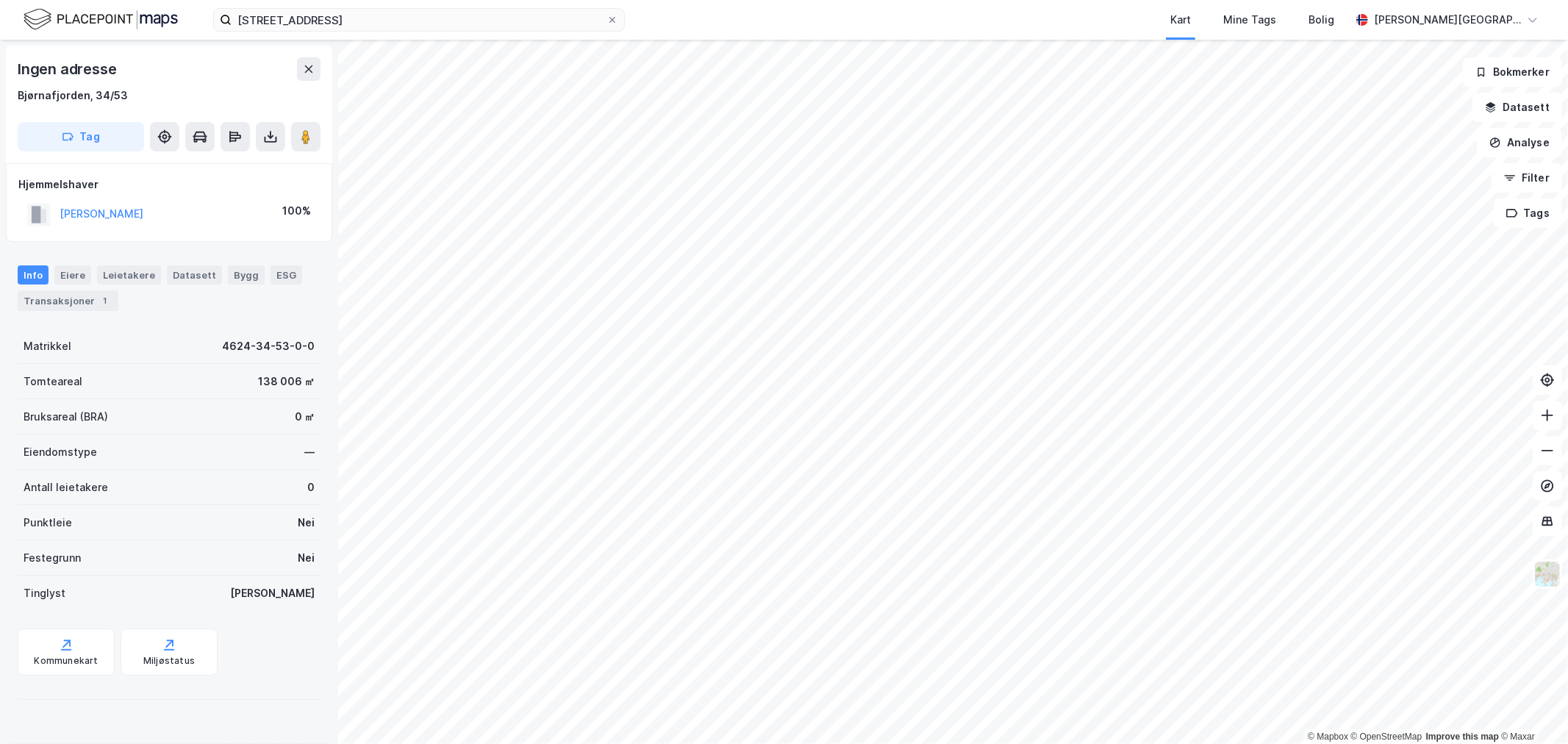
click at [46, 5] on div "[STREET_ADDRESS] Kart Mine Tags Bolig [PERSON_NAME][GEOGRAPHIC_DATA]" at bounding box center [784, 20] width 1568 height 39
click at [47, 18] on img at bounding box center [101, 19] width 154 height 25
